Goal: Communication & Community: Share content

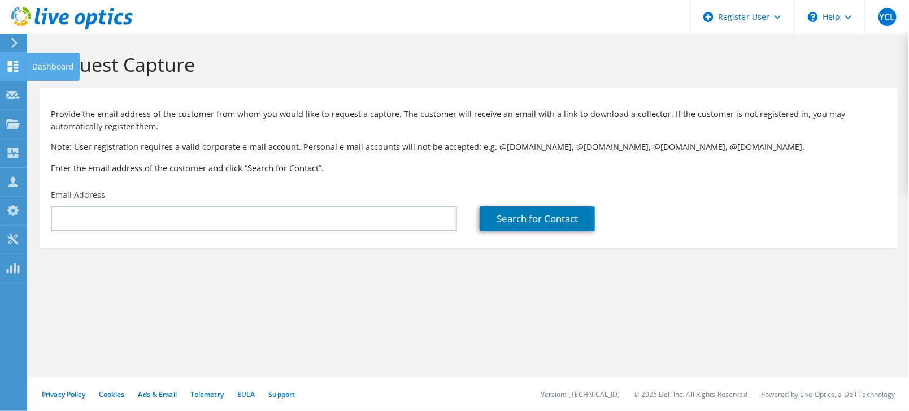
click at [19, 68] on icon at bounding box center [13, 66] width 14 height 11
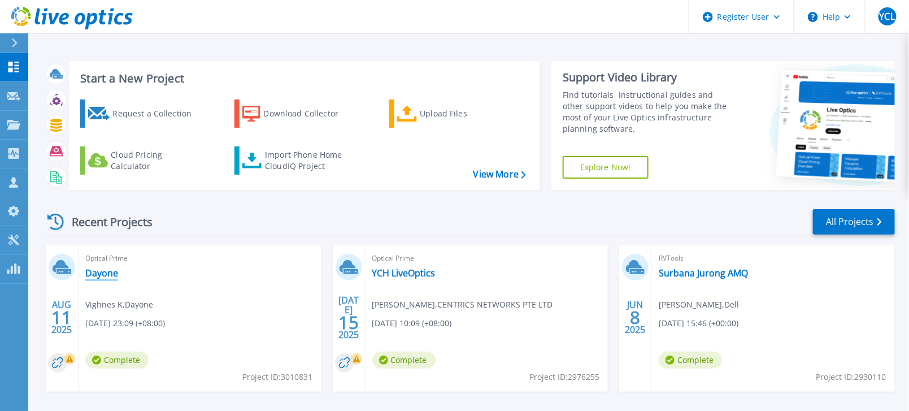
click at [102, 275] on link "Dayone" at bounding box center [101, 272] width 33 height 11
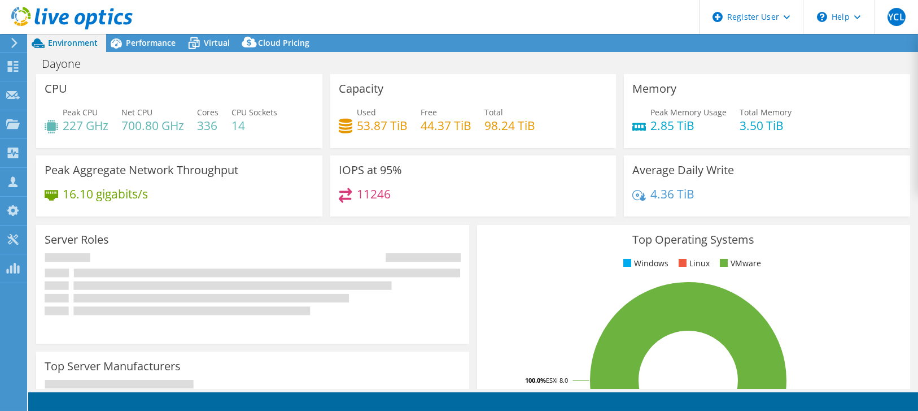
select select "[GEOGRAPHIC_DATA]"
select select "USD"
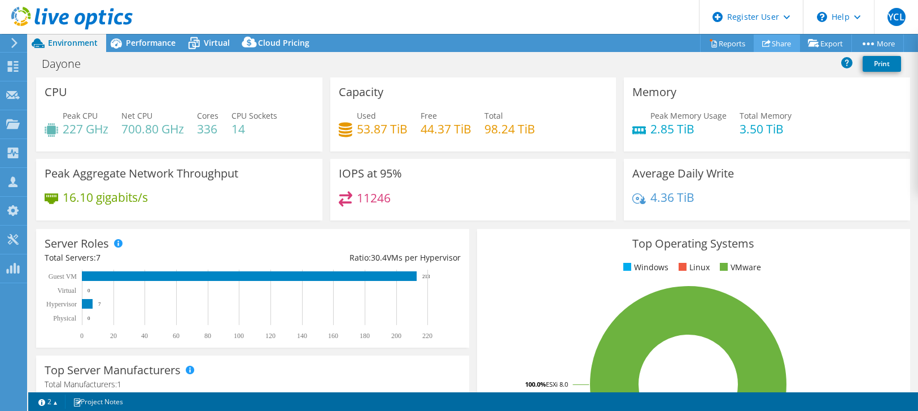
click at [770, 41] on link "Share" at bounding box center [777, 43] width 46 height 18
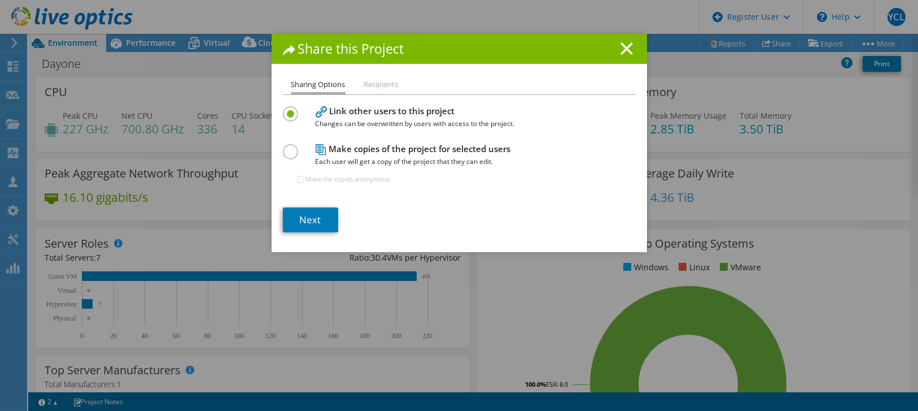
click at [286, 147] on label at bounding box center [293, 145] width 20 height 3
click at [0, 0] on input "radio" at bounding box center [0, 0] width 0 height 0
click at [296, 213] on link "Next" at bounding box center [310, 219] width 55 height 25
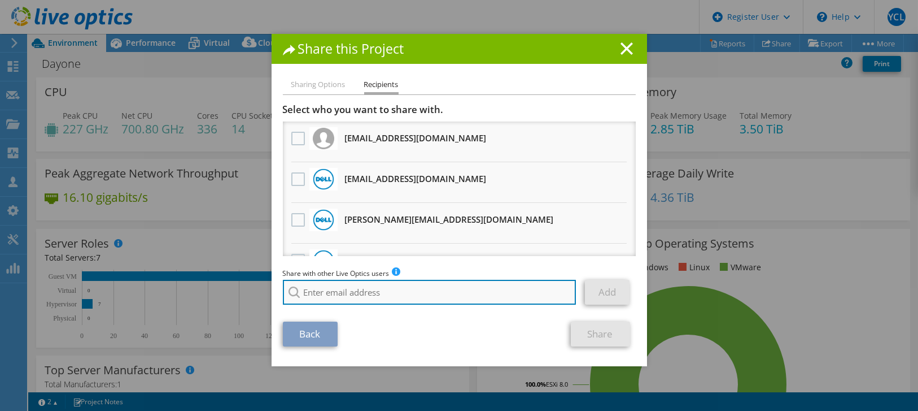
click at [330, 298] on input "search" at bounding box center [430, 292] width 294 height 25
paste input "[PERSON_NAME][EMAIL_ADDRESS][DOMAIN_NAME]"
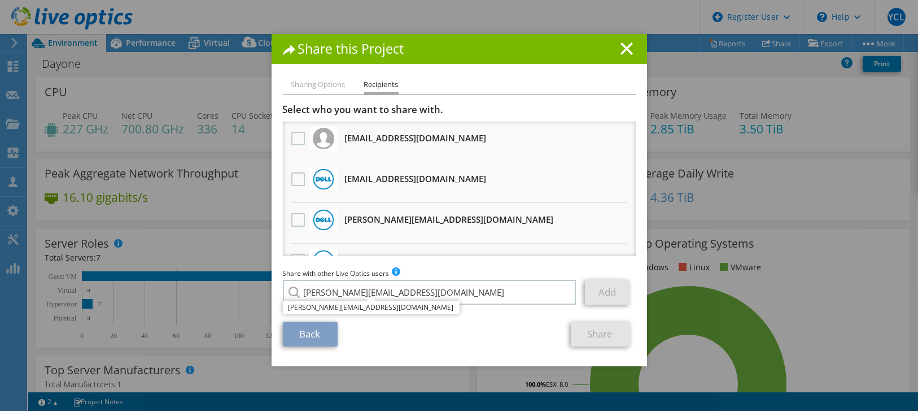
click at [538, 326] on div "Back Share" at bounding box center [459, 333] width 353 height 25
type input "[PERSON_NAME][EMAIL_ADDRESS][DOMAIN_NAME]"
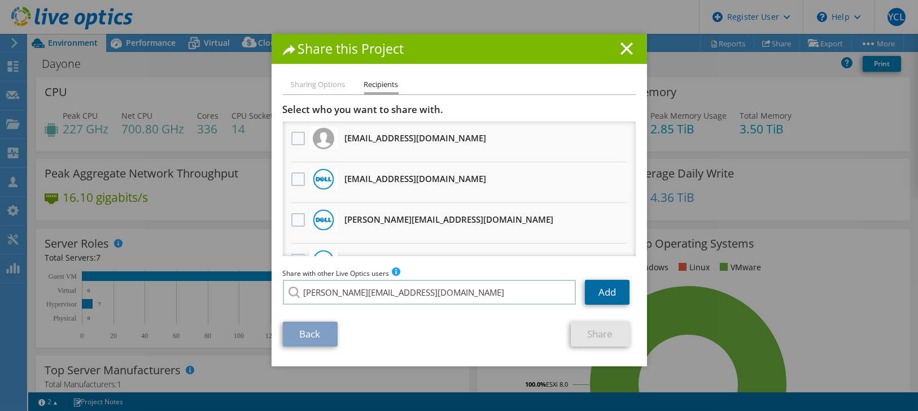
click at [610, 287] on link "Add" at bounding box center [607, 292] width 45 height 25
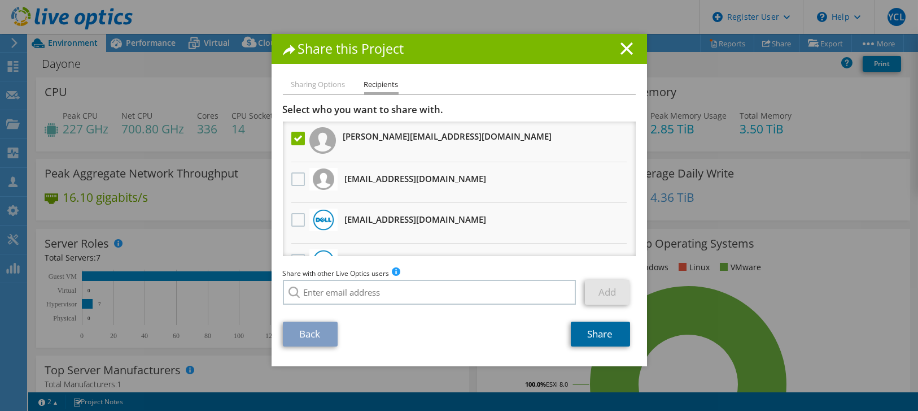
click at [587, 326] on link "Share" at bounding box center [600, 333] width 59 height 25
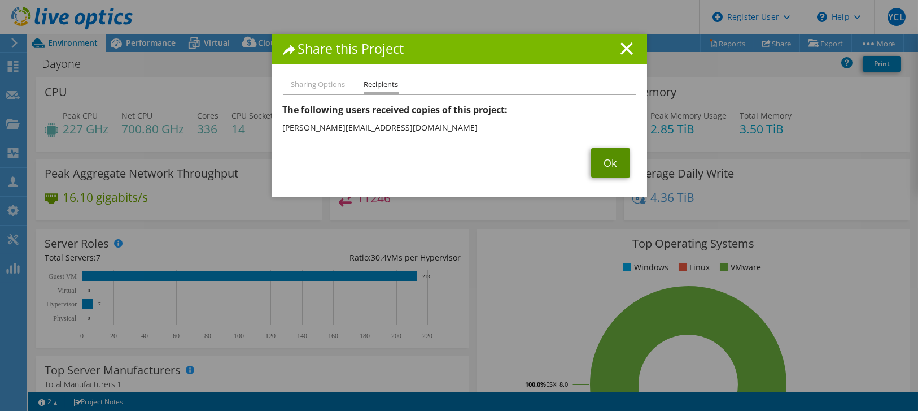
click at [608, 168] on link "Ok" at bounding box center [610, 162] width 39 height 29
